Goal: Task Accomplishment & Management: Complete application form

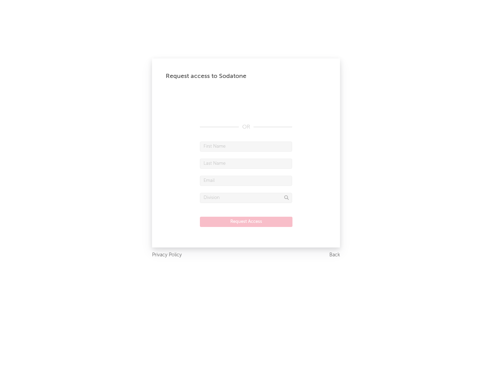
click at [246, 146] on input "text" at bounding box center [246, 146] width 92 height 10
type input "[PERSON_NAME]"
click at [246, 163] on input "text" at bounding box center [246, 163] width 92 height 10
type input "[PERSON_NAME]"
click at [246, 180] on input "text" at bounding box center [246, 181] width 92 height 10
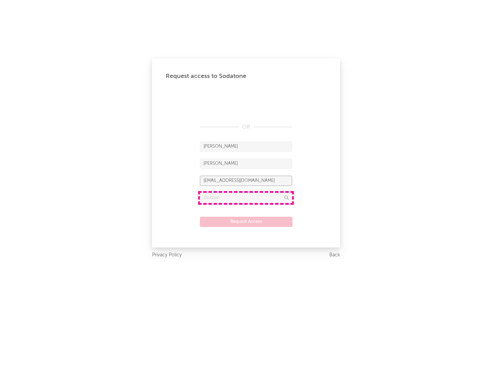
type input "[EMAIL_ADDRESS][DOMAIN_NAME]"
click at [246, 197] on input "text" at bounding box center [246, 198] width 92 height 10
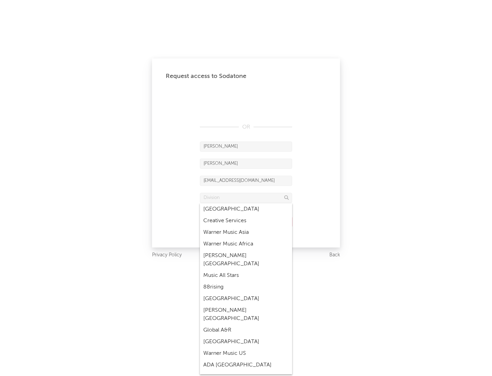
click at [246, 270] on div "Music All Stars" at bounding box center [246, 276] width 92 height 12
type input "Music All Stars"
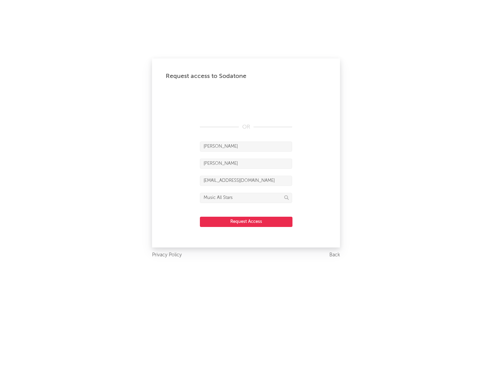
click at [246, 221] on button "Request Access" at bounding box center [246, 222] width 93 height 10
